Goal: Information Seeking & Learning: Learn about a topic

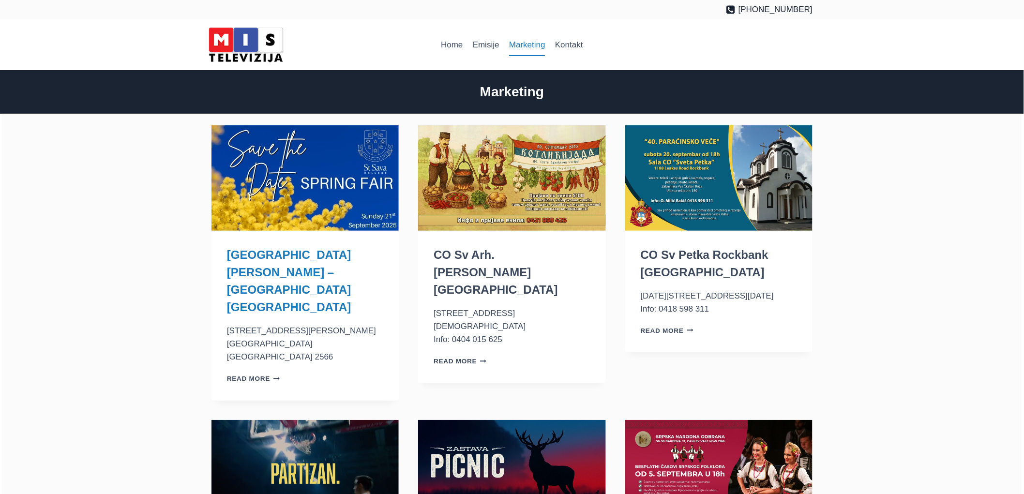
click at [299, 254] on link "[GEOGRAPHIC_DATA][PERSON_NAME] – [GEOGRAPHIC_DATA] [GEOGRAPHIC_DATA]" at bounding box center [289, 280] width 124 height 65
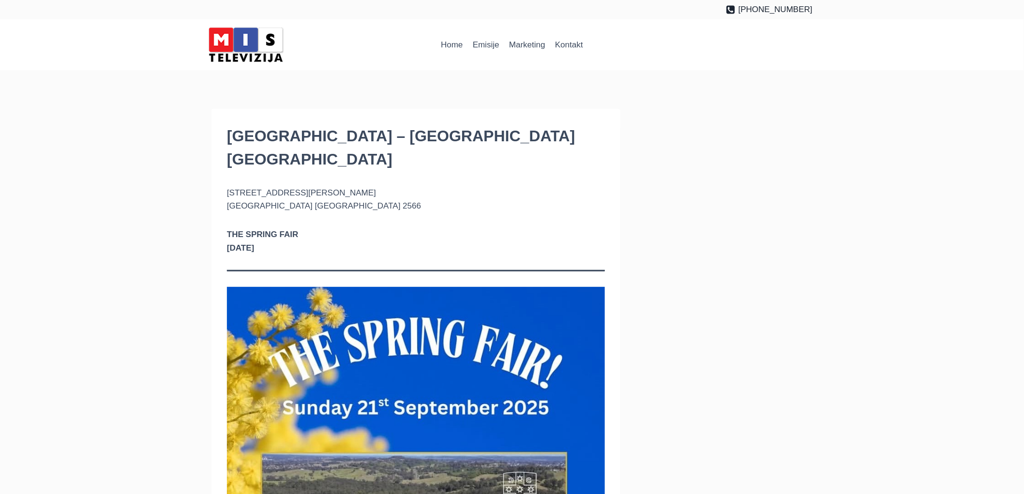
click at [136, 178] on div "St Sava College – Varroville NSW 381 St Andrews Road Varroville NSW 2566 THE SP…" at bounding box center [512, 439] width 1024 height 660
